Goal: Task Accomplishment & Management: Manage account settings

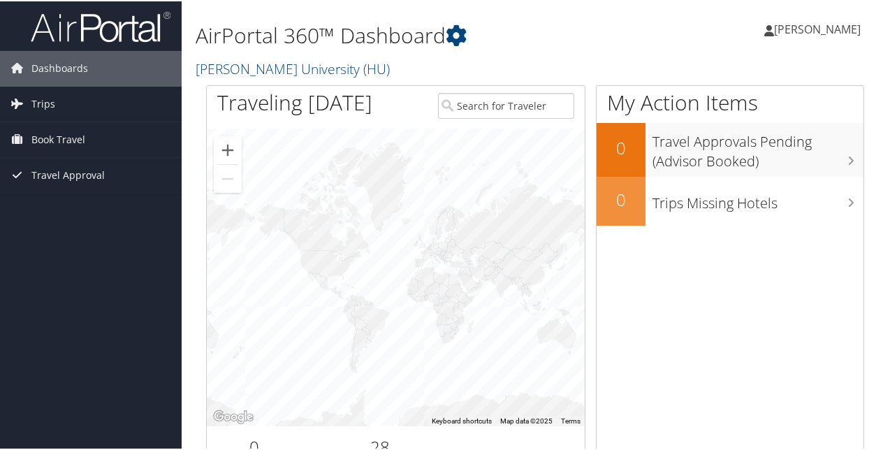
click at [466, 89] on div at bounding box center [506, 105] width 158 height 43
drag, startPoint x: 468, startPoint y: 98, endPoint x: 429, endPoint y: 106, distance: 40.5
click at [468, 98] on input "search" at bounding box center [506, 104] width 137 height 26
click at [58, 106] on link "Trips" at bounding box center [91, 102] width 182 height 35
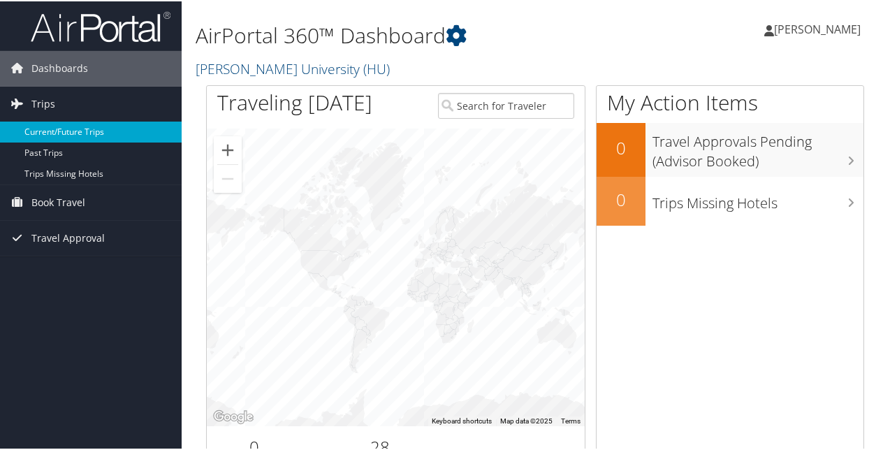
click at [69, 128] on link "Current/Future Trips" at bounding box center [91, 130] width 182 height 21
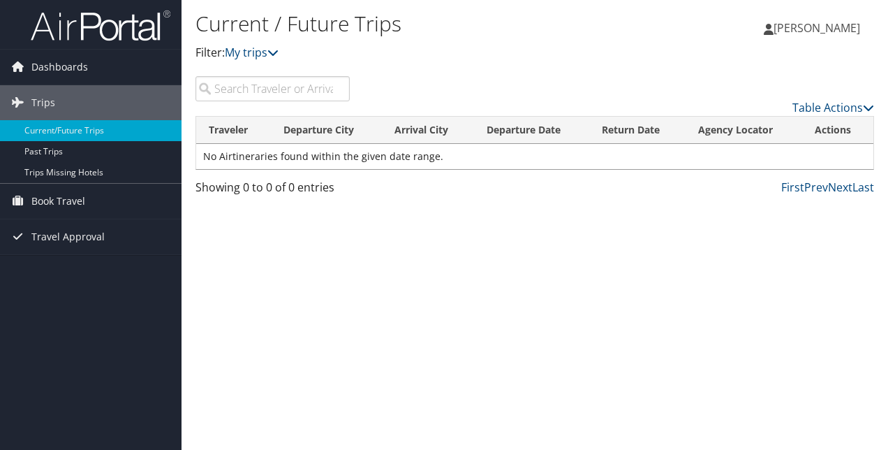
click at [276, 84] on input "search" at bounding box center [272, 88] width 154 height 25
click at [60, 197] on span "Book Travel" at bounding box center [58, 201] width 54 height 35
click at [68, 303] on span "Travel Approval" at bounding box center [67, 299] width 73 height 35
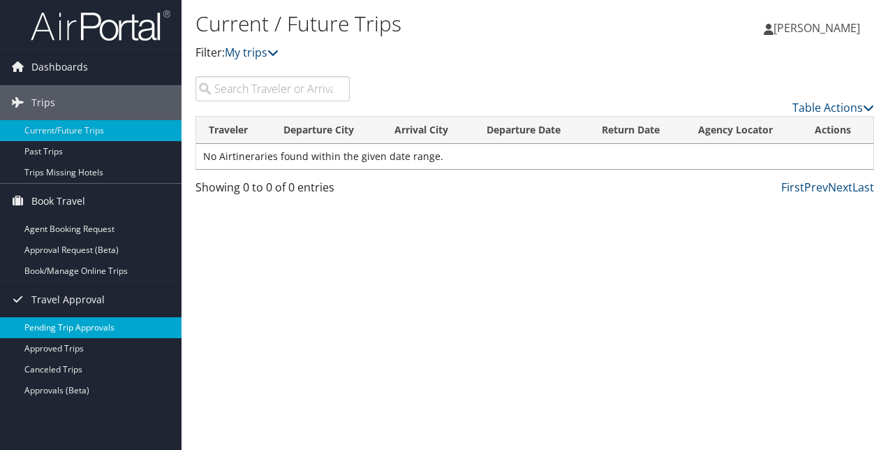
click at [96, 333] on link "Pending Trip Approvals" at bounding box center [91, 327] width 182 height 21
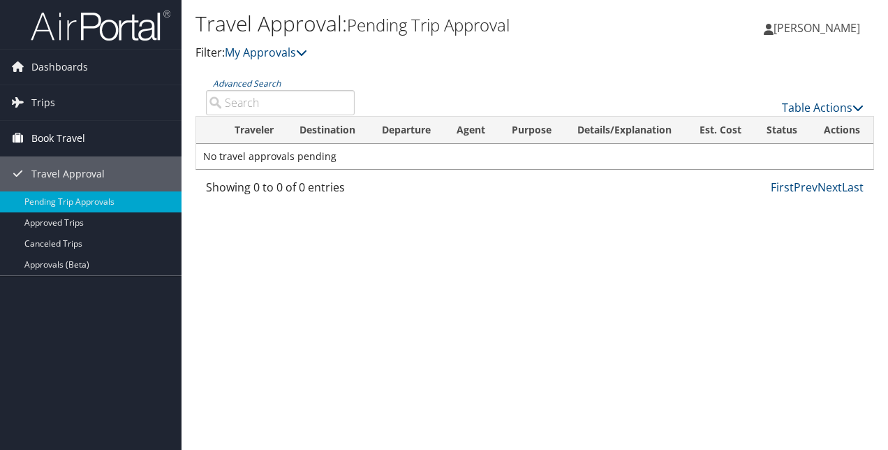
click at [59, 127] on span "Book Travel" at bounding box center [58, 138] width 54 height 35
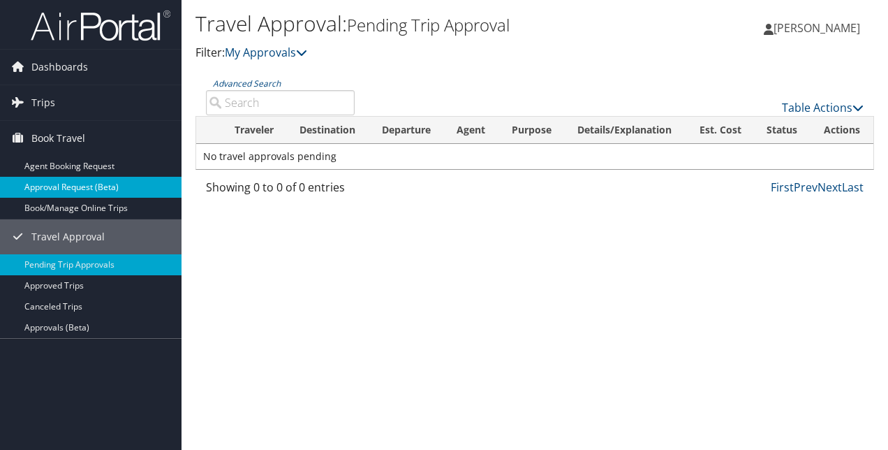
click at [127, 186] on link "Approval Request (Beta)" at bounding box center [91, 187] width 182 height 21
